Goal: Ask a question: Seek information or help from site administrators or community

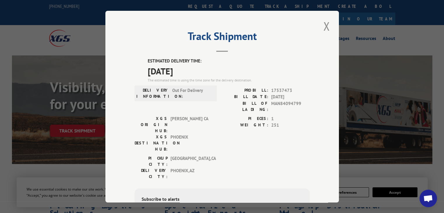
scroll to position [65, 0]
drag, startPoint x: 305, startPoint y: 64, endPoint x: 419, endPoint y: 160, distance: 149.0
click at [307, 64] on div "ESTIMATED DELIVERY TIME: [DATE] The estimated time is using the time zone for t…" at bounding box center [229, 70] width 162 height 25
click at [427, 200] on span "Open chat" at bounding box center [428, 199] width 10 height 8
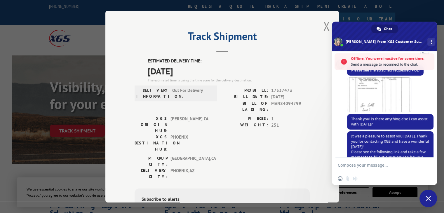
scroll to position [84, 0]
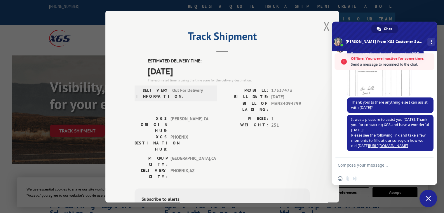
click at [383, 165] on textarea "Compose your message..." at bounding box center [378, 165] width 82 height 15
paste textarea "MAN84094811"
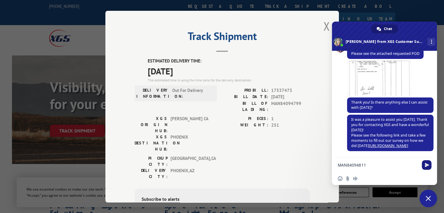
type textarea "MAN84094811"
click at [427, 164] on span "Send" at bounding box center [426, 165] width 4 height 4
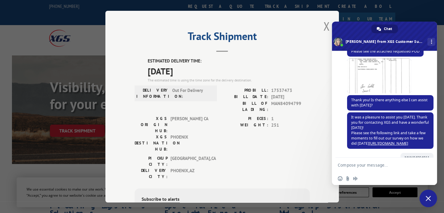
scroll to position [86, 0]
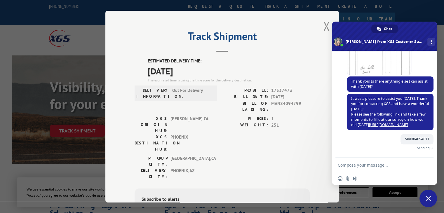
click at [400, 165] on textarea "Compose your message..." at bounding box center [378, 165] width 82 height 15
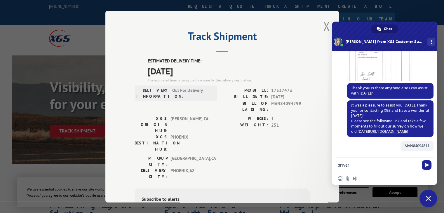
scroll to position [80, 0]
type textarea "driver's ETA"
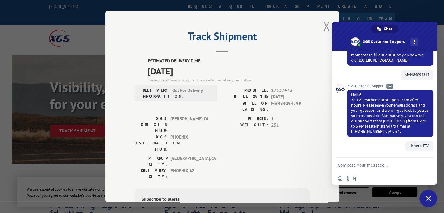
scroll to position [212, 0]
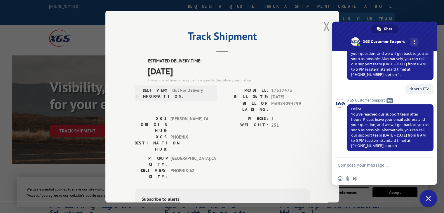
click at [412, 15] on div "Track Shipment ESTIMATED DELIVERY TIME: [DATE] The estimated time is using the …" at bounding box center [222, 106] width 444 height 213
click at [424, 202] on span "Close chat" at bounding box center [428, 199] width 18 height 18
